Goal: Navigation & Orientation: Find specific page/section

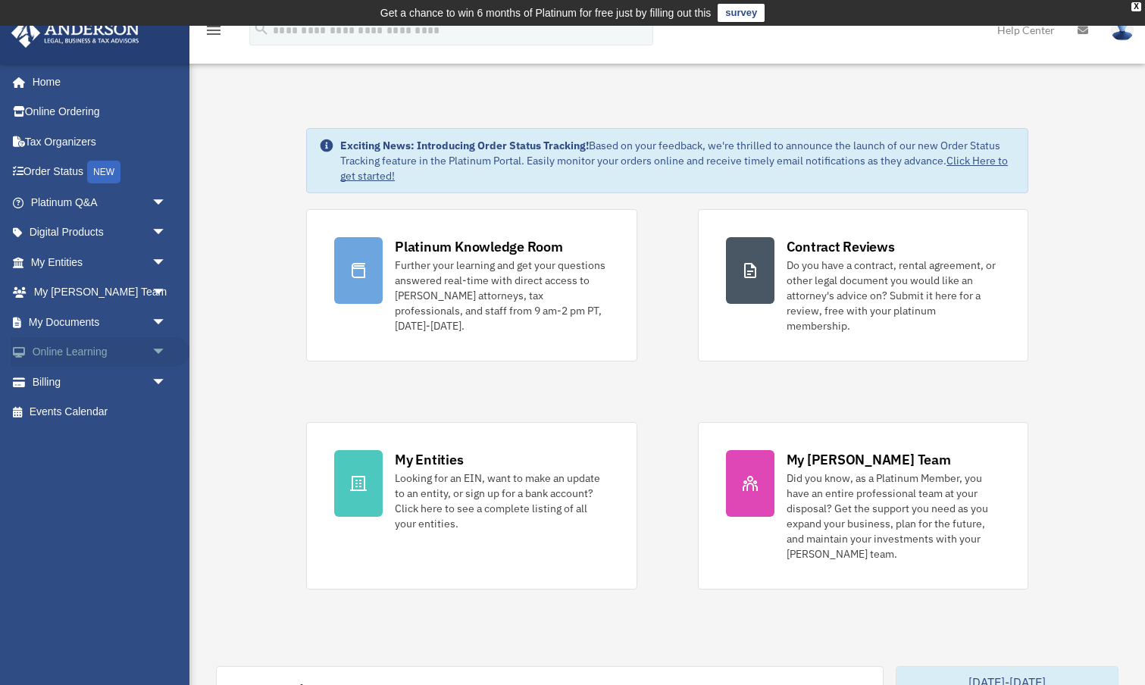
click at [152, 350] on span "arrow_drop_down" at bounding box center [167, 352] width 30 height 31
click at [96, 410] on link "Video Training" at bounding box center [105, 412] width 168 height 30
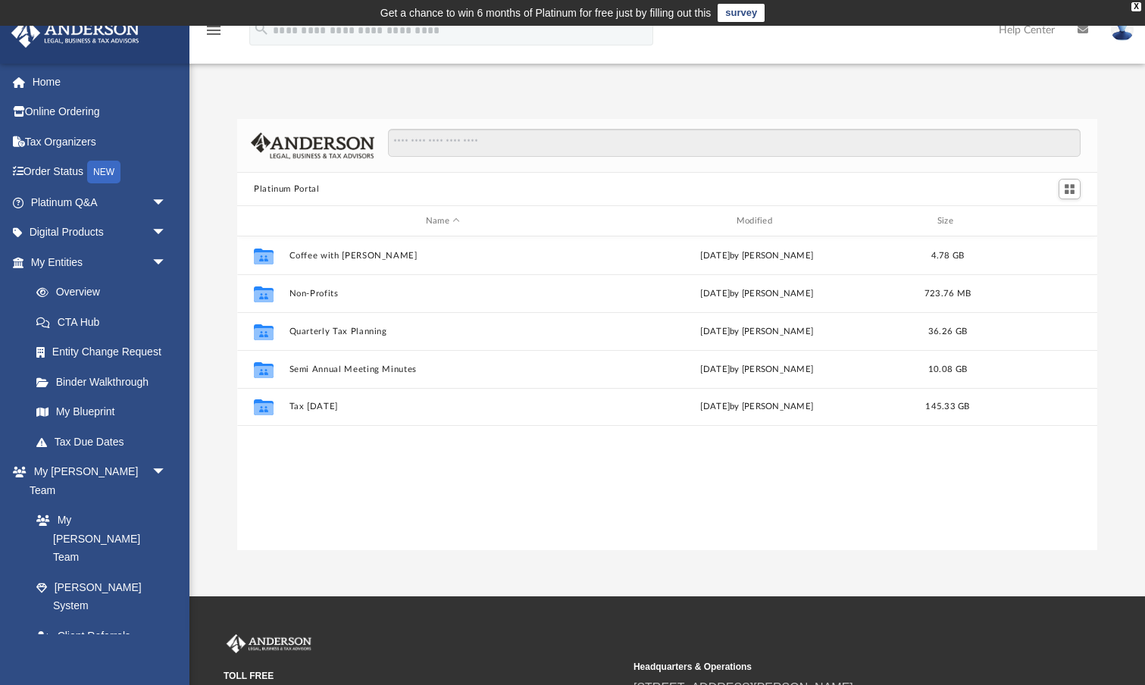
scroll to position [345, 860]
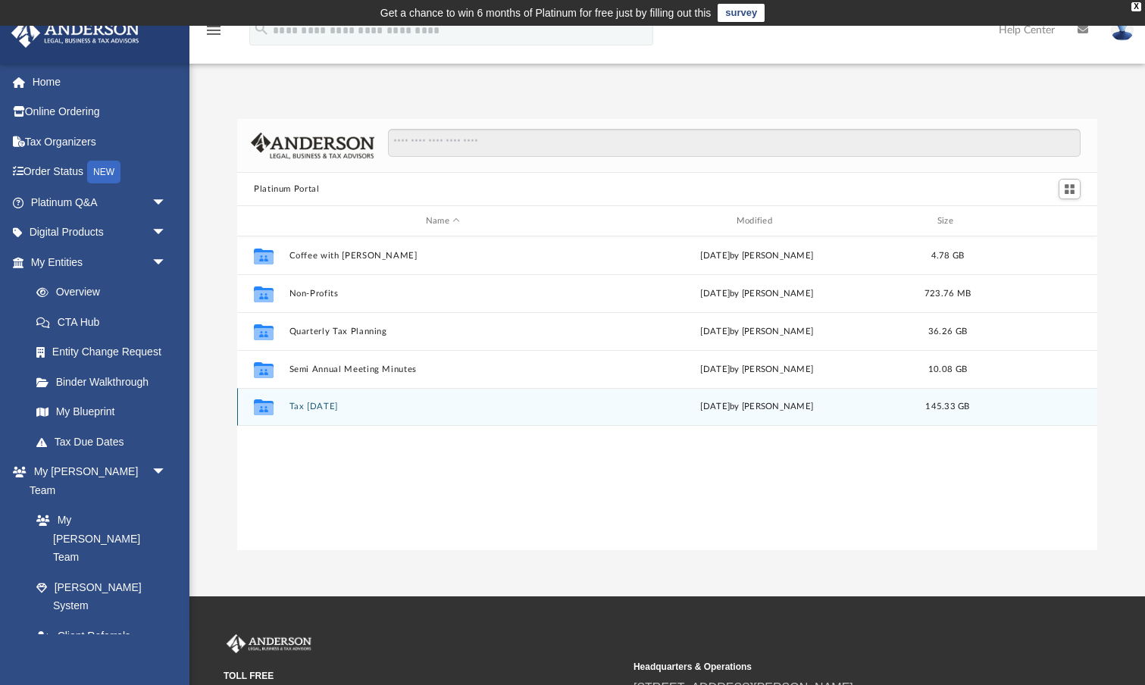
click at [316, 405] on button "Tax [DATE]" at bounding box center [444, 407] width 308 height 10
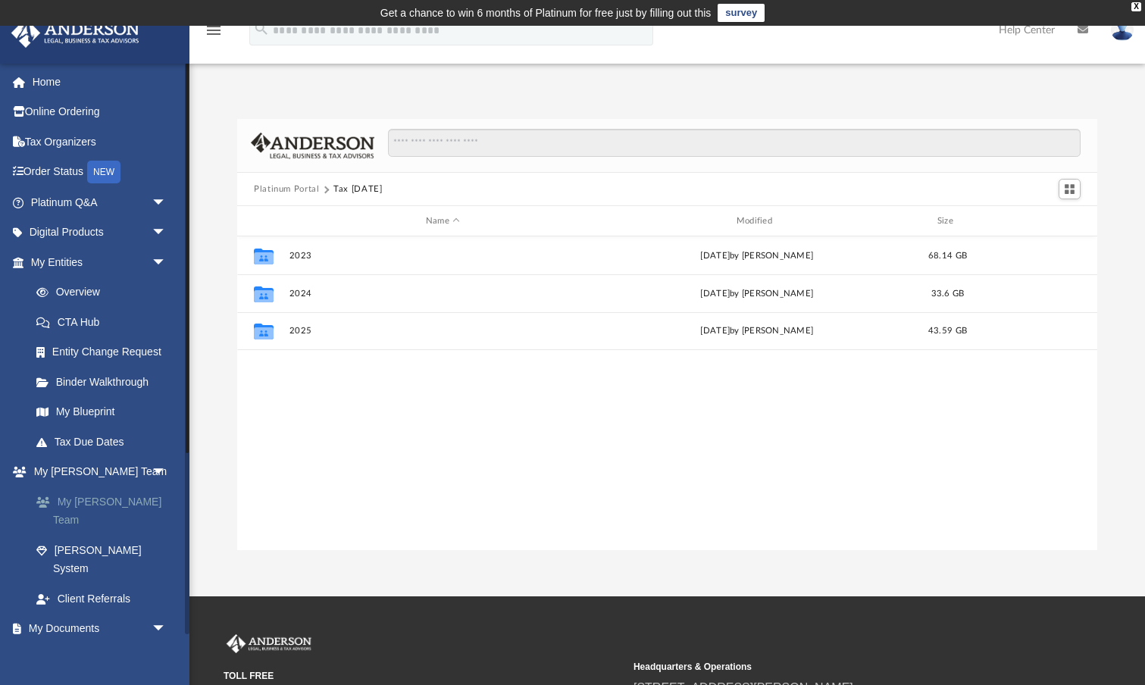
click at [90, 497] on link "My [PERSON_NAME] Team" at bounding box center [105, 511] width 168 height 49
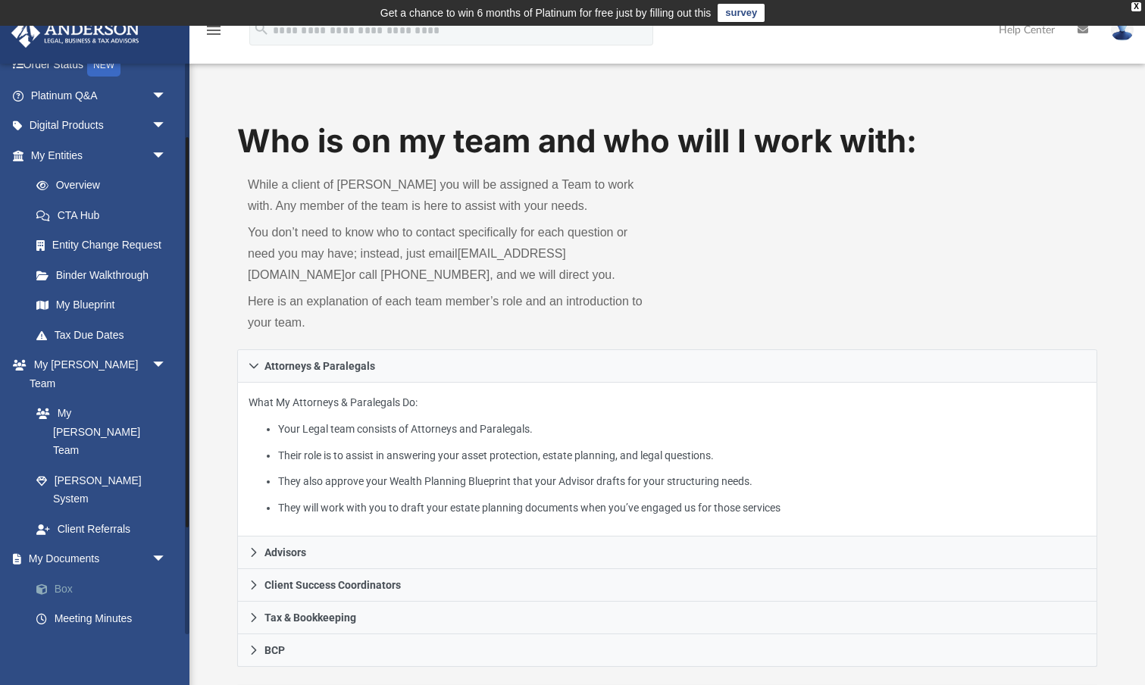
scroll to position [108, 0]
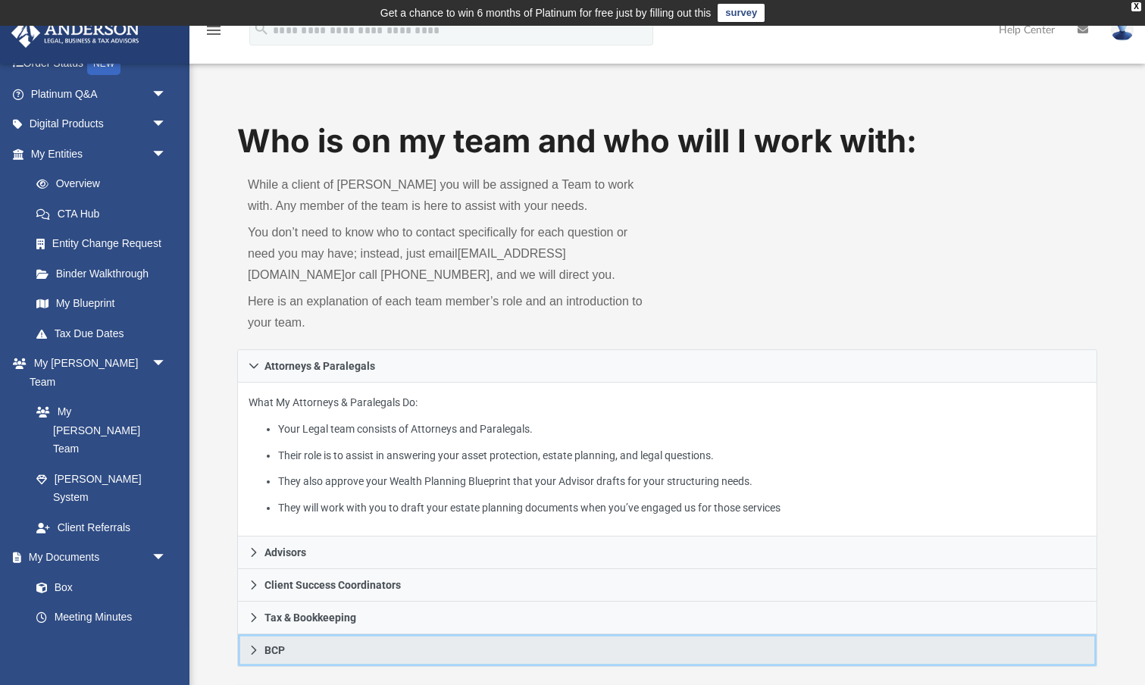
click at [268, 645] on span "BCP" at bounding box center [275, 650] width 20 height 11
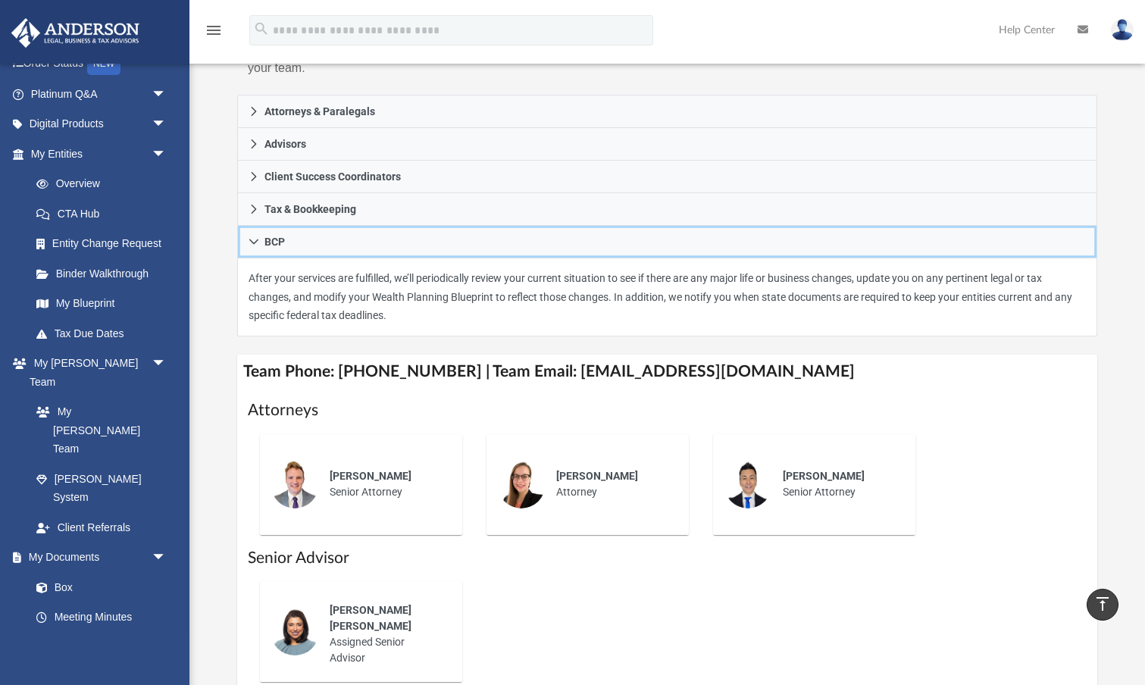
scroll to position [247, 0]
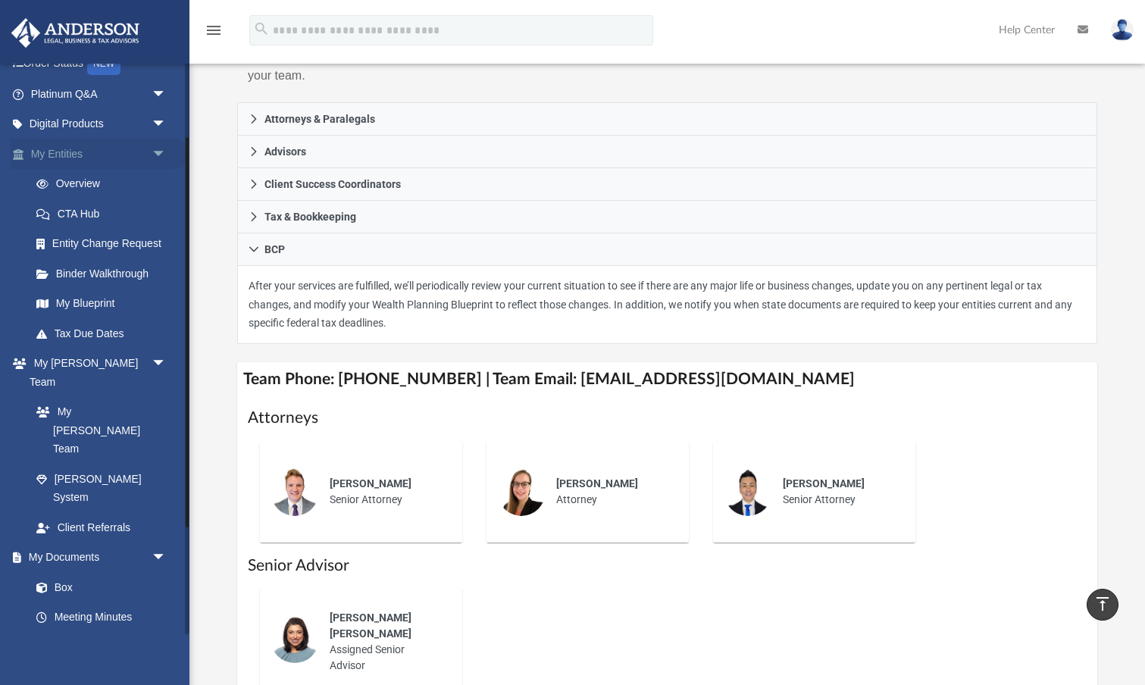
click at [61, 157] on link "My Entities arrow_drop_down" at bounding box center [100, 154] width 179 height 30
